Goal: Task Accomplishment & Management: Manage account settings

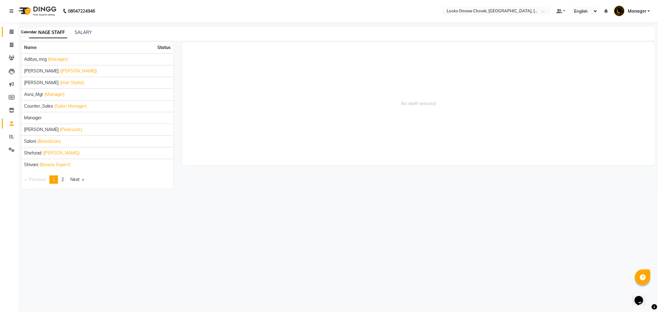
click at [10, 35] on span at bounding box center [11, 31] width 11 height 7
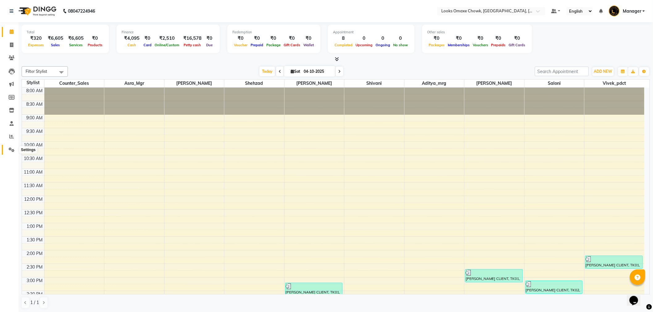
click at [10, 150] on icon at bounding box center [12, 149] width 6 height 5
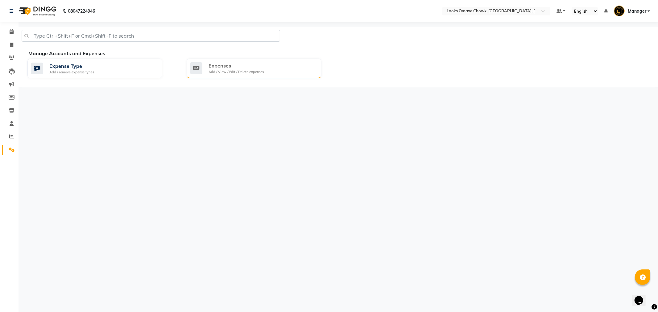
click at [252, 63] on div "Expenses" at bounding box center [235, 65] width 55 height 7
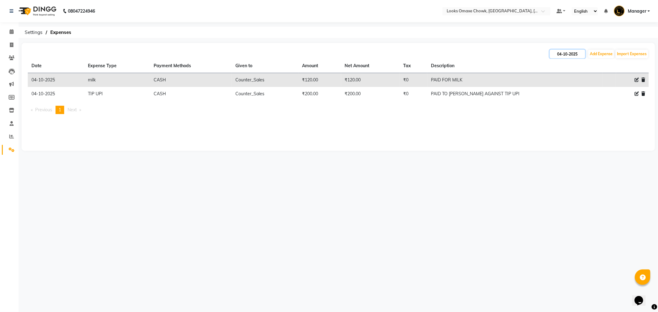
click at [574, 55] on input "04-10-2025" at bounding box center [567, 54] width 35 height 9
select select "10"
select select "2025"
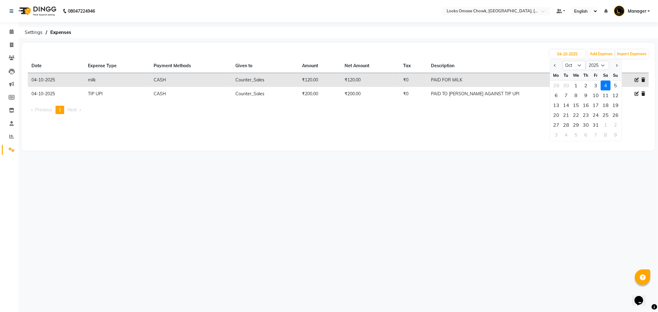
click at [511, 80] on td "PAID FOR MILK" at bounding box center [514, 80] width 175 height 14
click at [636, 80] on icon at bounding box center [636, 80] width 4 height 4
select select "25132"
select select "1"
select select "7249"
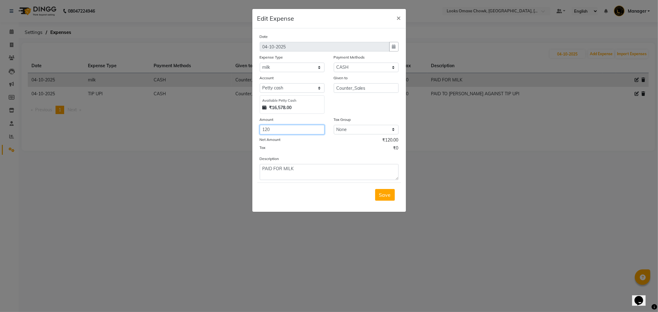
click at [294, 134] on input "120" at bounding box center [292, 130] width 65 height 10
type input "1"
type input "240"
click at [386, 196] on span "Save" at bounding box center [385, 195] width 12 height 6
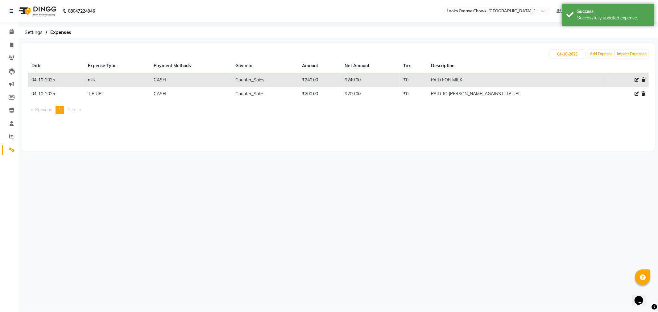
click at [455, 131] on div "[DATE] Add Expense Import Expenses Date Expense Type Payment Methods Given to A…" at bounding box center [338, 97] width 633 height 108
click at [10, 31] on icon at bounding box center [12, 31] width 4 height 5
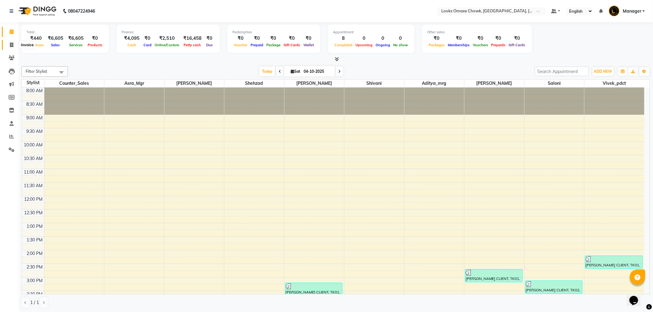
drag, startPoint x: 14, startPoint y: 42, endPoint x: 30, endPoint y: 47, distance: 16.8
click at [14, 42] on span at bounding box center [11, 45] width 11 height 7
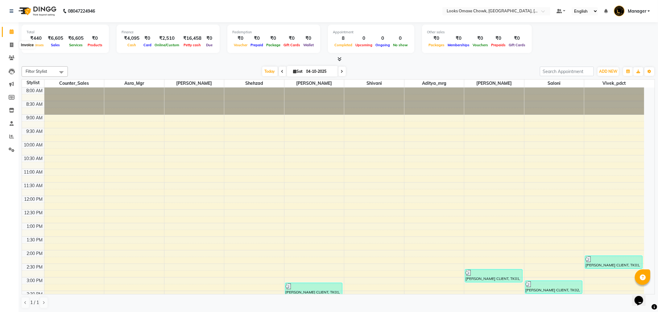
select select "8121"
select select "service"
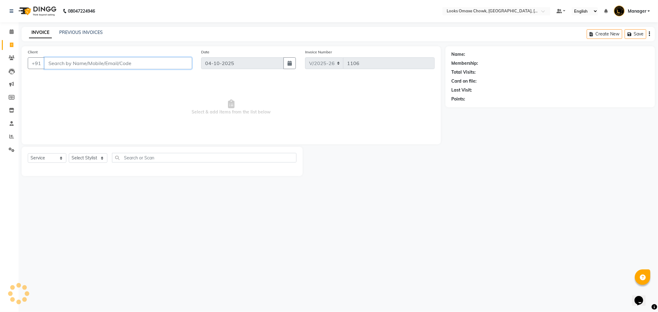
click at [88, 60] on input "Client" at bounding box center [117, 63] width 147 height 12
type input "9650812069"
click at [175, 62] on span "Add Client" at bounding box center [176, 63] width 24 height 6
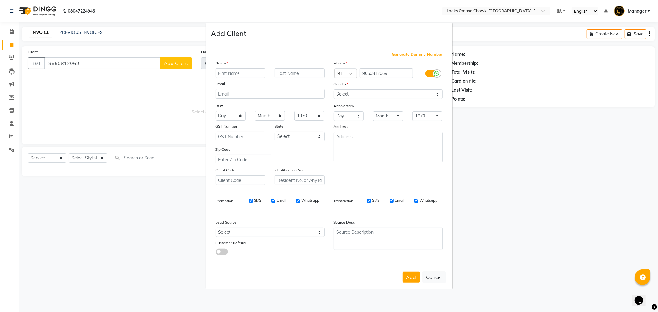
click at [244, 74] on input "text" at bounding box center [241, 73] width 50 height 10
type input "[PERSON_NAME]"
click at [305, 73] on input "text" at bounding box center [300, 73] width 50 height 10
type input "A"
type input "CLIENT"
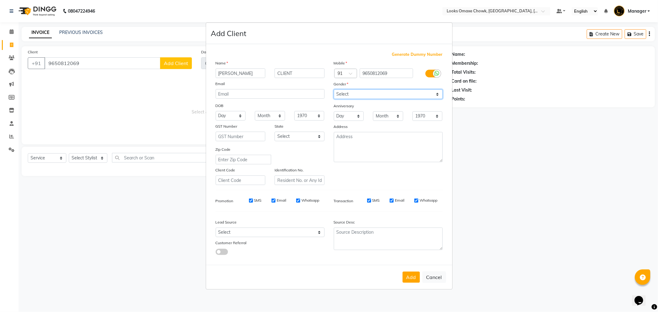
click at [359, 93] on select "Select [DEMOGRAPHIC_DATA] [DEMOGRAPHIC_DATA] Other Prefer Not To Say" at bounding box center [388, 94] width 109 height 10
select select "[DEMOGRAPHIC_DATA]"
click at [334, 89] on select "Select [DEMOGRAPHIC_DATA] [DEMOGRAPHIC_DATA] Other Prefer Not To Say" at bounding box center [388, 94] width 109 height 10
click at [299, 136] on select "Select [GEOGRAPHIC_DATA] [GEOGRAPHIC_DATA] [GEOGRAPHIC_DATA] [GEOGRAPHIC_DATA] …" at bounding box center [300, 137] width 50 height 10
select select "10"
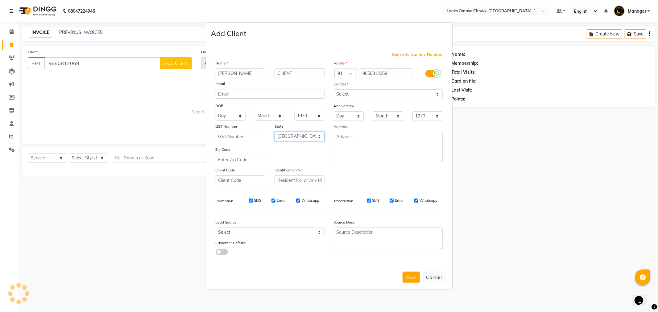
click at [275, 132] on select "Select [GEOGRAPHIC_DATA] [GEOGRAPHIC_DATA] [GEOGRAPHIC_DATA] [GEOGRAPHIC_DATA] …" at bounding box center [300, 137] width 50 height 10
click at [415, 280] on button "Add" at bounding box center [410, 277] width 17 height 11
select select
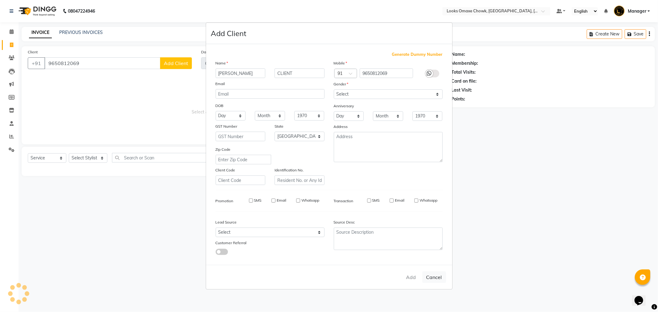
select select "null"
select select
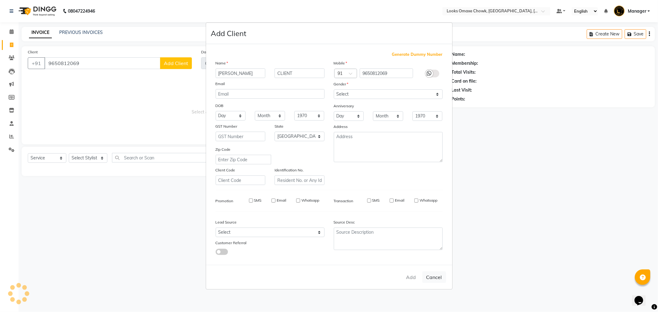
checkbox input "false"
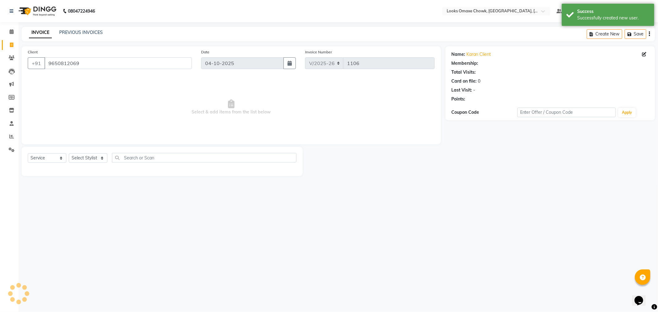
select select "1: Object"
click at [79, 156] on select "Select Stylist Aditya_mrg [PERSON_NAME] Counter_Sales Manager [PERSON_NAME] [PE…" at bounding box center [88, 158] width 39 height 10
select select "75644"
click at [69, 154] on select "Select Stylist Aditya_mrg [PERSON_NAME] Counter_Sales Manager [PERSON_NAME] [PE…" at bounding box center [88, 158] width 39 height 10
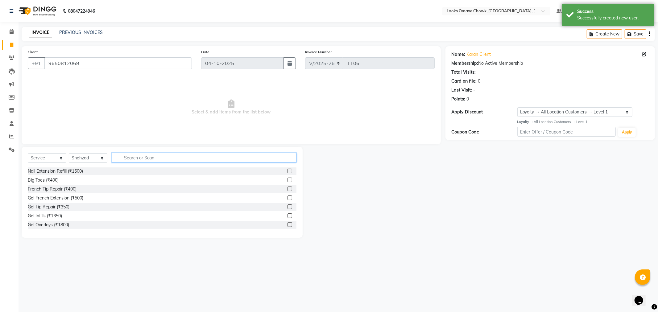
click at [142, 158] on input "text" at bounding box center [204, 158] width 184 height 10
type input "BEARD"
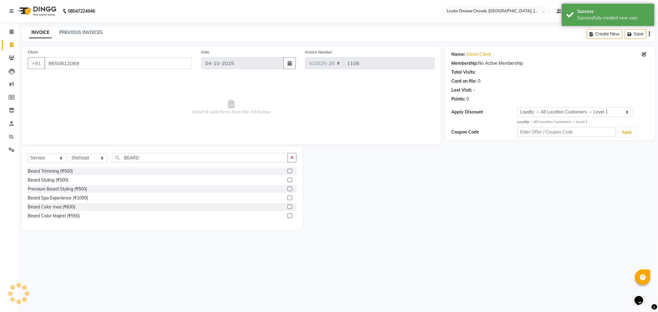
click at [288, 181] on label at bounding box center [289, 180] width 5 height 5
click at [288, 181] on input "checkbox" at bounding box center [289, 180] width 4 height 4
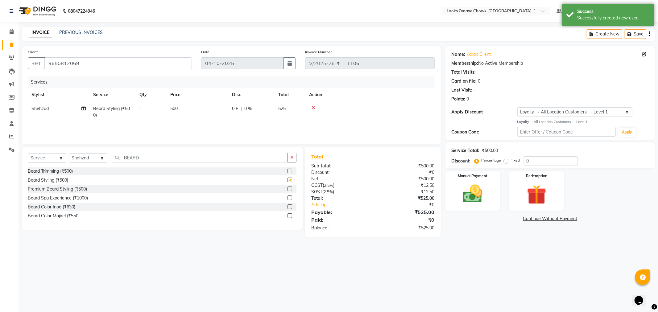
checkbox input "false"
click at [209, 115] on td "500" at bounding box center [198, 112] width 62 height 20
select select "75644"
click at [166, 122] on td "1" at bounding box center [180, 113] width 31 height 23
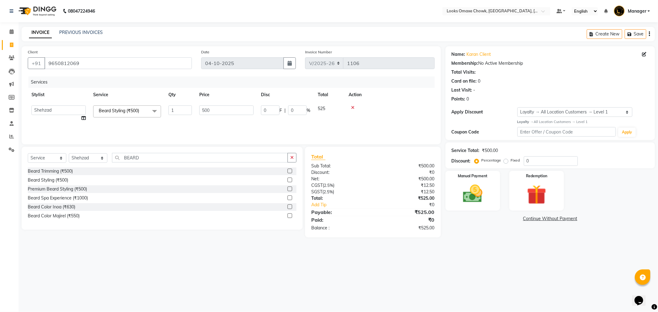
click at [203, 115] on td "500" at bounding box center [227, 113] width 62 height 23
click at [209, 110] on input "500" at bounding box center [226, 110] width 54 height 10
type input "5"
type input "300"
click at [454, 279] on div "08047224946 Select Location × Looks Omaxe Chowk, [GEOGRAPHIC_DATA], [GEOGRAPHIC…" at bounding box center [329, 156] width 658 height 312
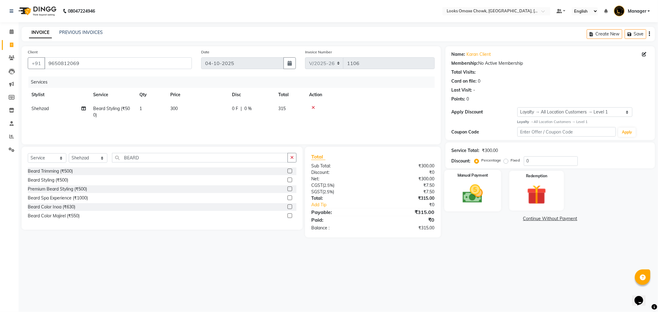
click at [463, 199] on img at bounding box center [472, 193] width 33 height 23
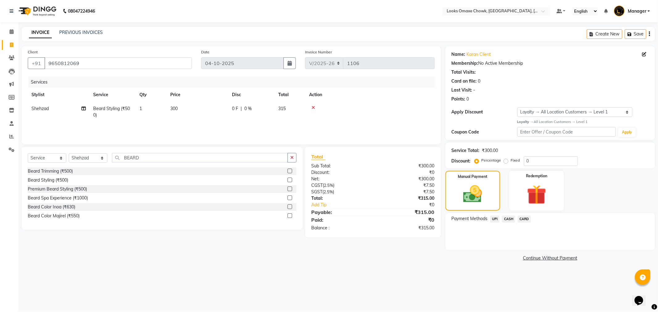
click at [495, 217] on span "UPI" at bounding box center [495, 219] width 10 height 7
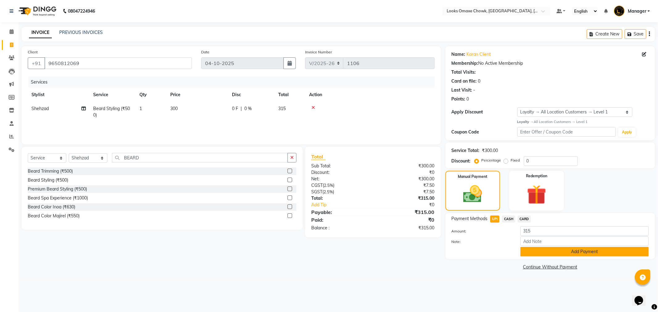
click at [541, 255] on button "Add Payment" at bounding box center [584, 252] width 128 height 10
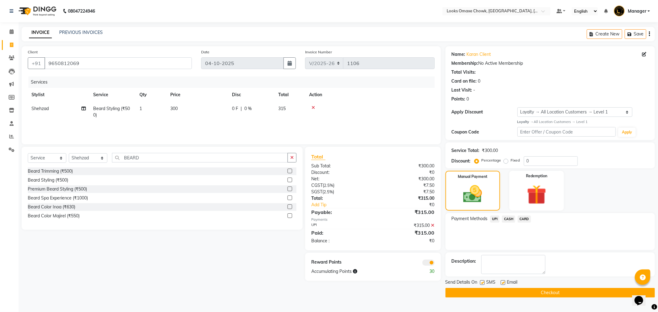
click at [527, 297] on button "Checkout" at bounding box center [549, 293] width 209 height 10
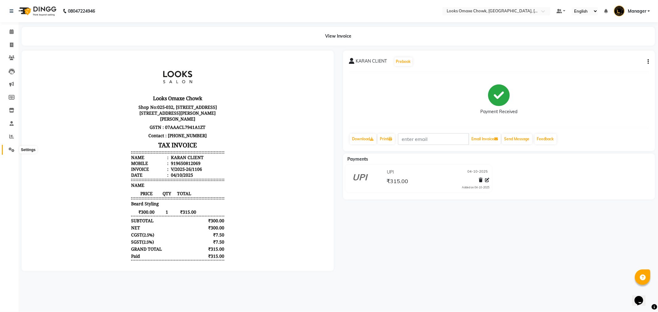
click at [13, 148] on icon at bounding box center [12, 149] width 6 height 5
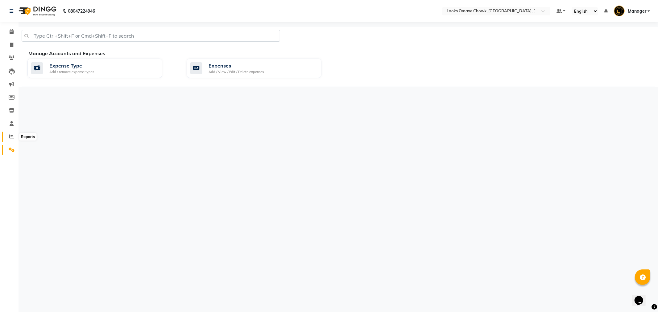
click at [12, 134] on icon at bounding box center [11, 136] width 5 height 5
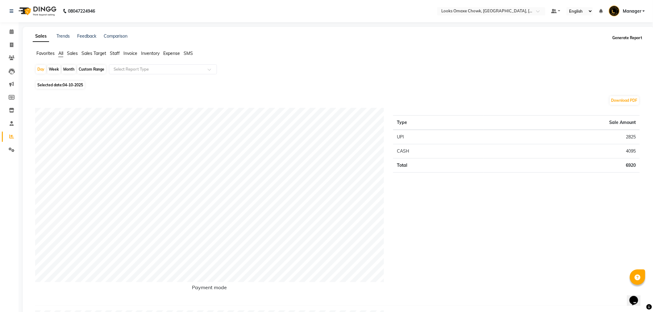
click at [618, 37] on button "Generate Report" at bounding box center [627, 38] width 33 height 9
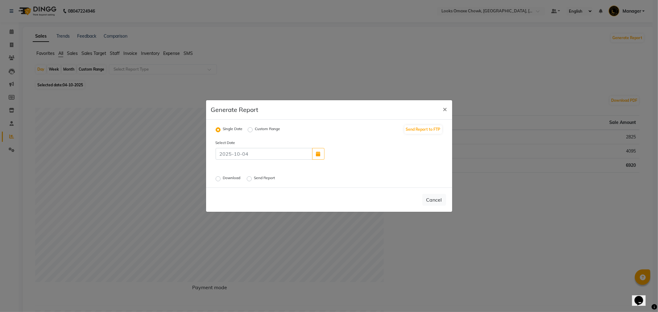
click at [223, 178] on label "Download" at bounding box center [232, 178] width 19 height 7
click at [217, 178] on input "Download" at bounding box center [219, 179] width 4 height 4
radio input "true"
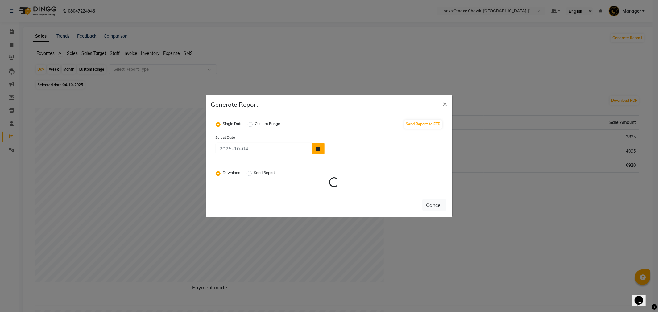
click at [321, 149] on button "button" at bounding box center [318, 149] width 12 height 12
select select "10"
click at [371, 134] on div "3" at bounding box center [371, 134] width 10 height 10
type input "03-10-2025"
click at [223, 174] on label "Download" at bounding box center [232, 173] width 19 height 7
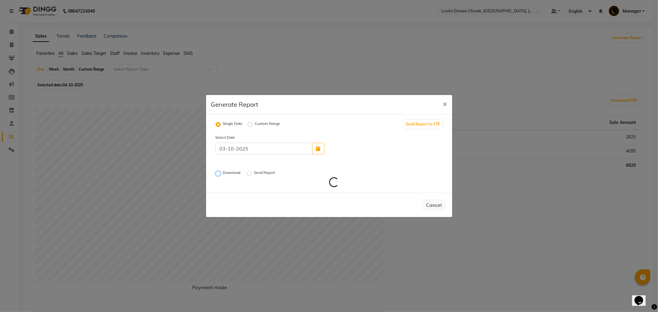
click at [220, 174] on input "Download" at bounding box center [219, 173] width 4 height 4
radio input "true"
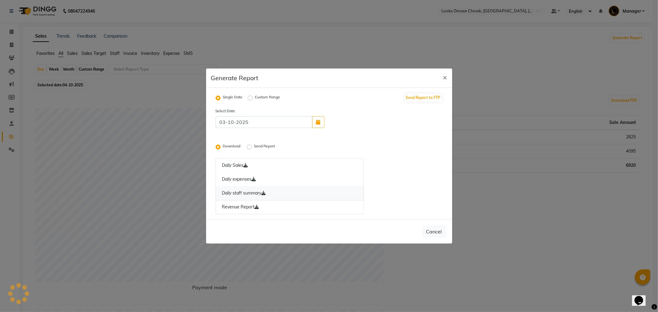
click at [266, 193] on icon at bounding box center [264, 193] width 4 height 4
click at [320, 122] on button "button" at bounding box center [318, 122] width 12 height 12
select select "10"
click at [372, 106] on div "3" at bounding box center [371, 108] width 10 height 10
click at [265, 194] on icon at bounding box center [264, 193] width 4 height 4
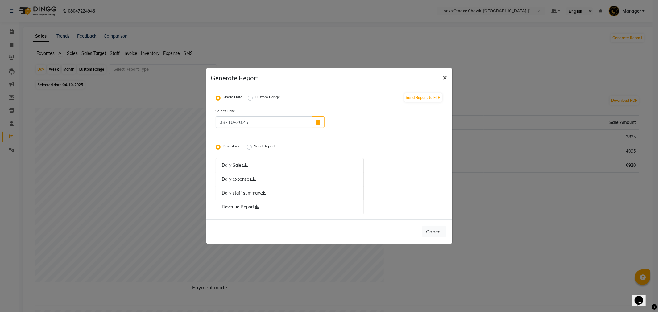
click at [446, 78] on span "×" at bounding box center [445, 76] width 4 height 9
radio input "false"
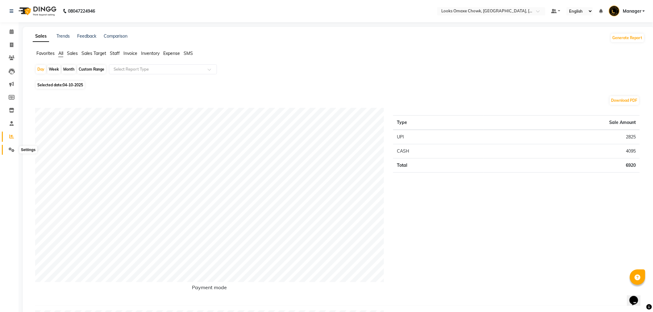
click at [12, 150] on icon at bounding box center [12, 149] width 6 height 5
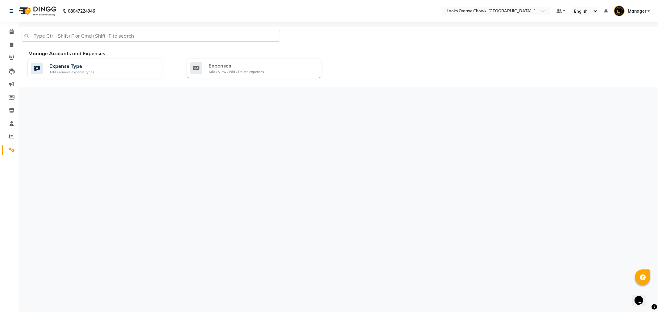
click at [245, 68] on div "Expenses" at bounding box center [235, 65] width 55 height 7
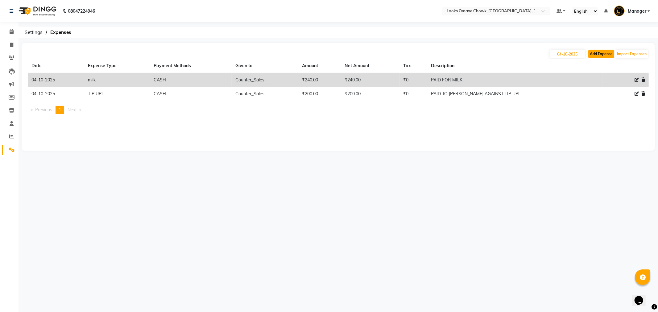
click at [603, 55] on button "Add Expense" at bounding box center [601, 54] width 26 height 9
select select "1"
select select "7249"
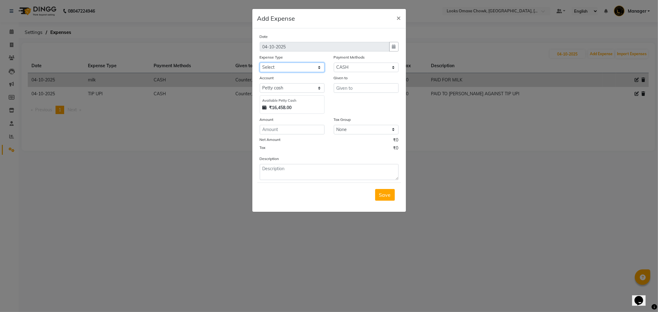
click at [303, 67] on select "Select Accommodation Aesthetics Bank Deposit BLINKIT Cash Handover Client Refun…" at bounding box center [292, 68] width 65 height 10
select select "24170"
click at [260, 63] on select "Select Accommodation Aesthetics Bank Deposit BLINKIT Cash Handover Client Refun…" at bounding box center [292, 68] width 65 height 10
click at [288, 128] on input "number" at bounding box center [292, 130] width 65 height 10
type input "100"
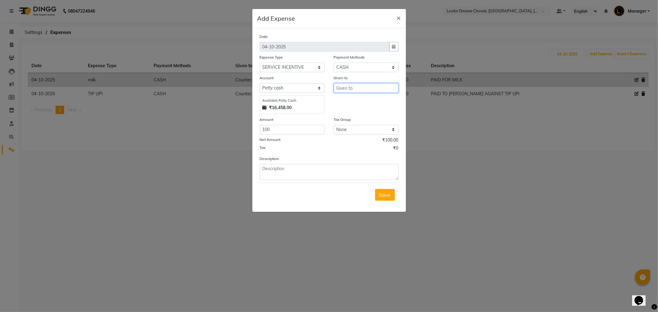
click at [355, 90] on input "text" at bounding box center [366, 88] width 65 height 10
click at [347, 101] on ngb-highlight "C ounter_Sales" at bounding box center [357, 101] width 33 height 6
type input "Counter_Sales"
click at [291, 172] on textarea at bounding box center [329, 172] width 139 height 16
type textarea "PAID TO PRINCE STYLIST FOR SERVICE INCENTIVE ON [DATE]"
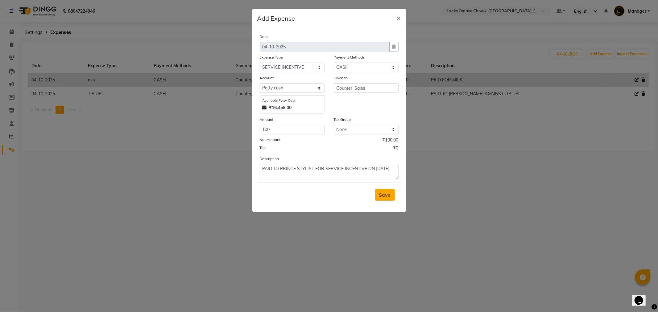
click at [384, 195] on span "Save" at bounding box center [385, 195] width 12 height 6
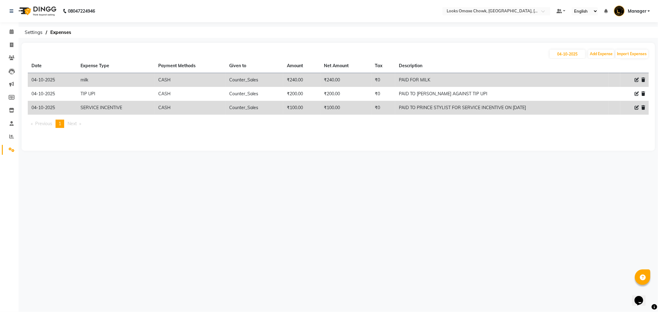
click at [11, 147] on span at bounding box center [11, 150] width 11 height 7
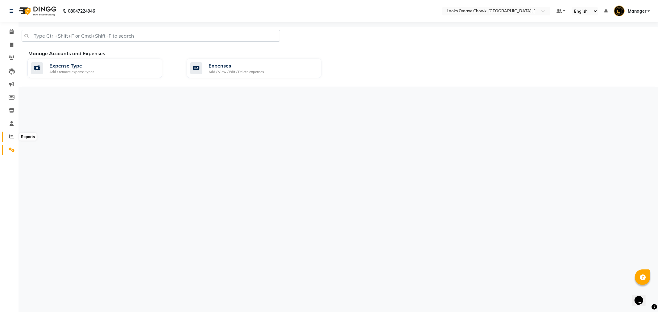
click at [9, 138] on icon at bounding box center [11, 136] width 5 height 5
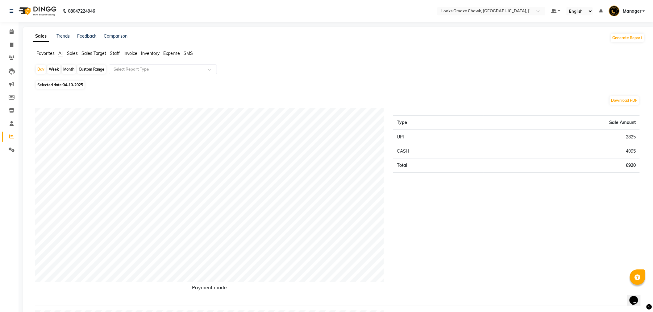
click at [115, 53] on span "Staff" at bounding box center [115, 54] width 10 height 6
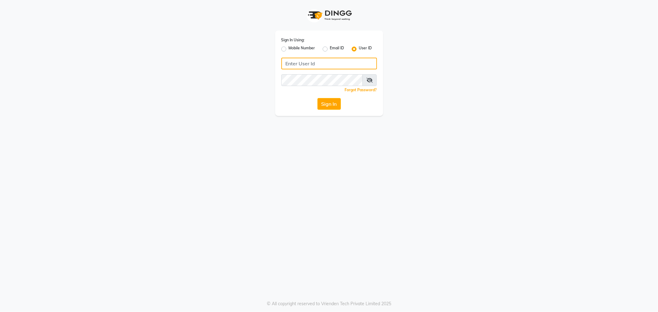
type input "e3597-01"
click at [332, 110] on div "Sign In Using: Mobile Number Email ID User ID e3597-01 Remember me Forgot Passw…" at bounding box center [329, 73] width 108 height 85
click at [332, 105] on button "Sign In" at bounding box center [328, 104] width 23 height 12
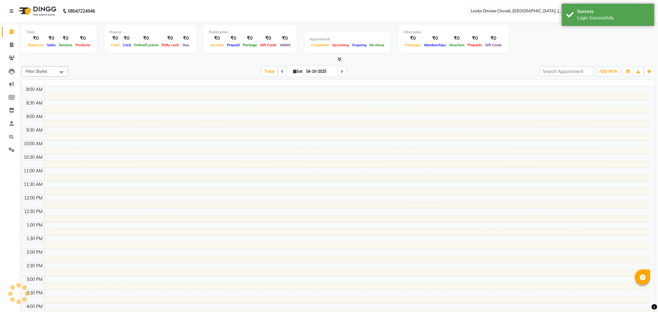
select select "en"
